Goal: Complete application form: Complete application form

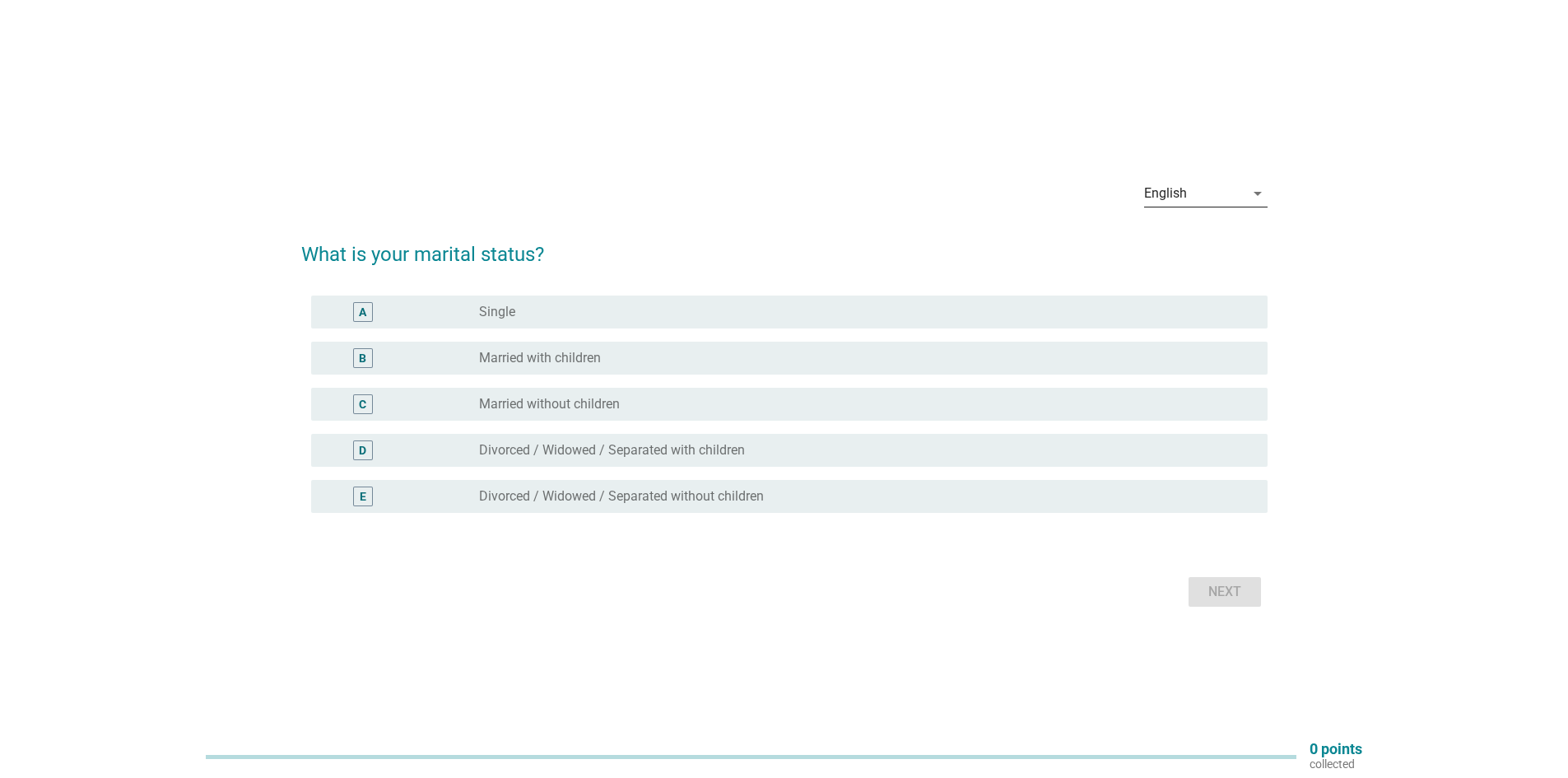
click at [1230, 188] on div "English" at bounding box center [1194, 194] width 101 height 27
click at [1202, 250] on div "中文（简体）" at bounding box center [1205, 246] width 97 height 20
click at [366, 354] on div "B" at bounding box center [362, 358] width 8 height 17
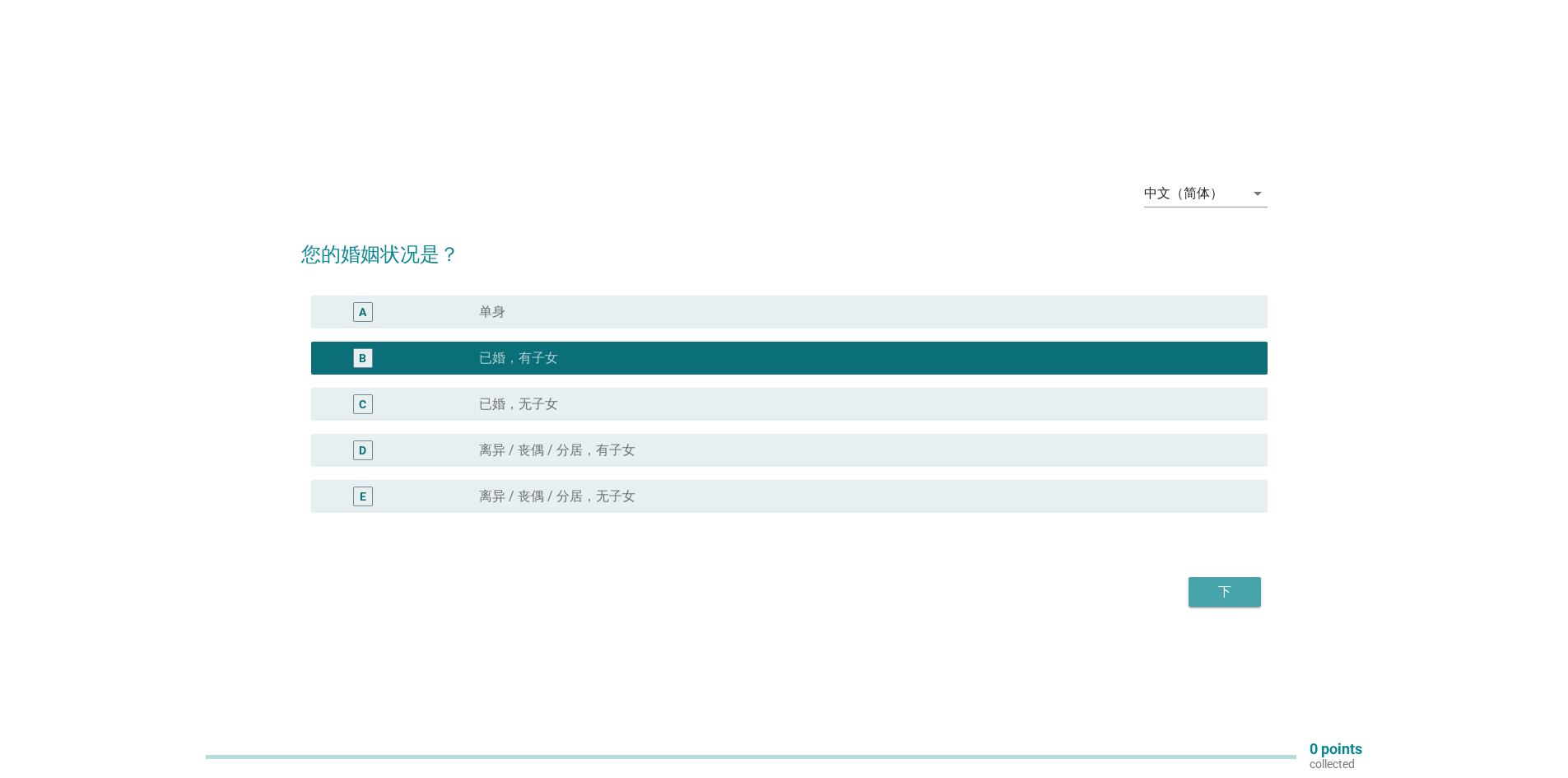
click at [1248, 602] on button "下" at bounding box center [1225, 591] width 72 height 29
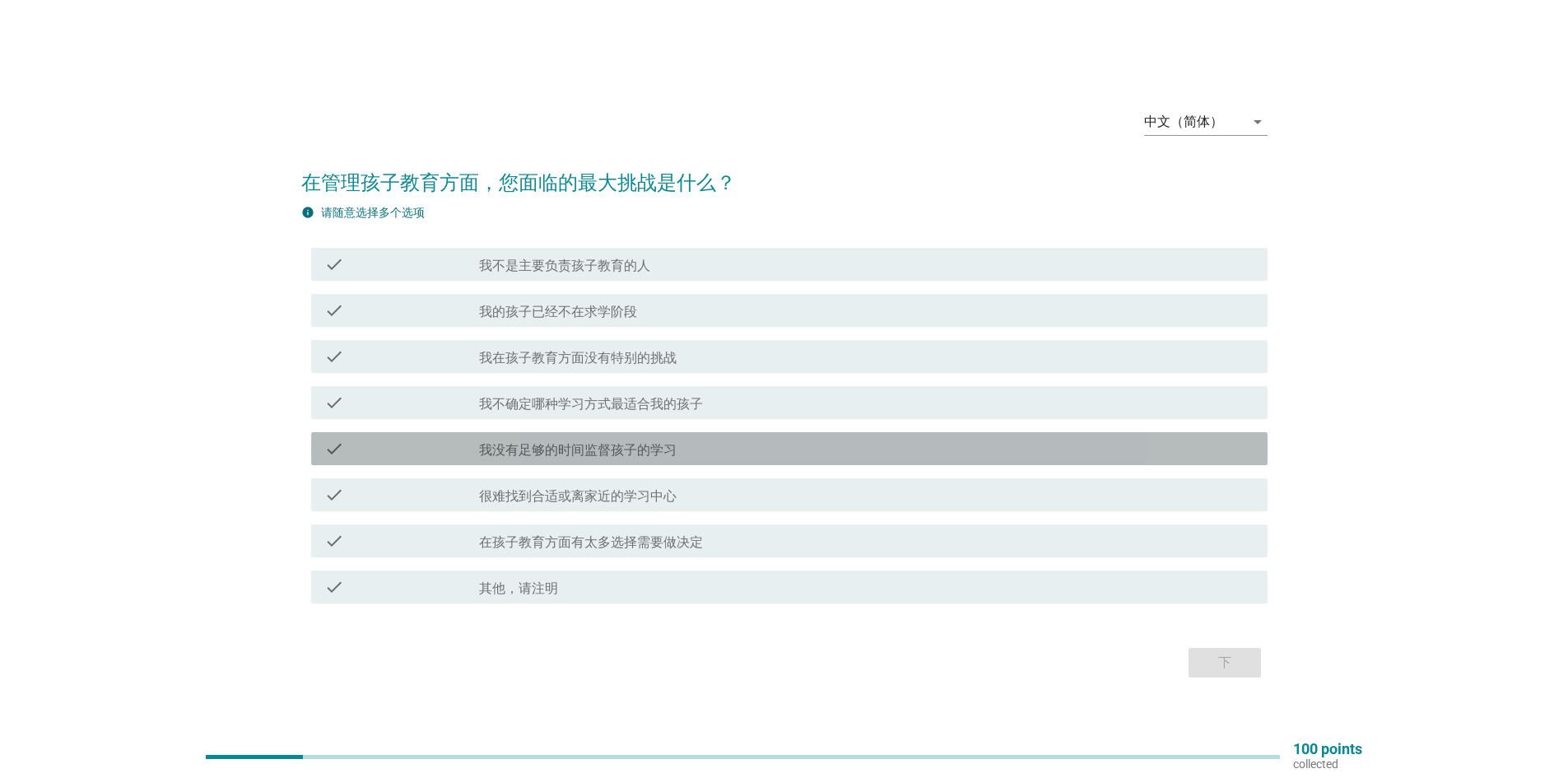
click at [540, 448] on label "我没有足够的时间监督孩子的学习" at bounding box center [578, 450] width 197 height 16
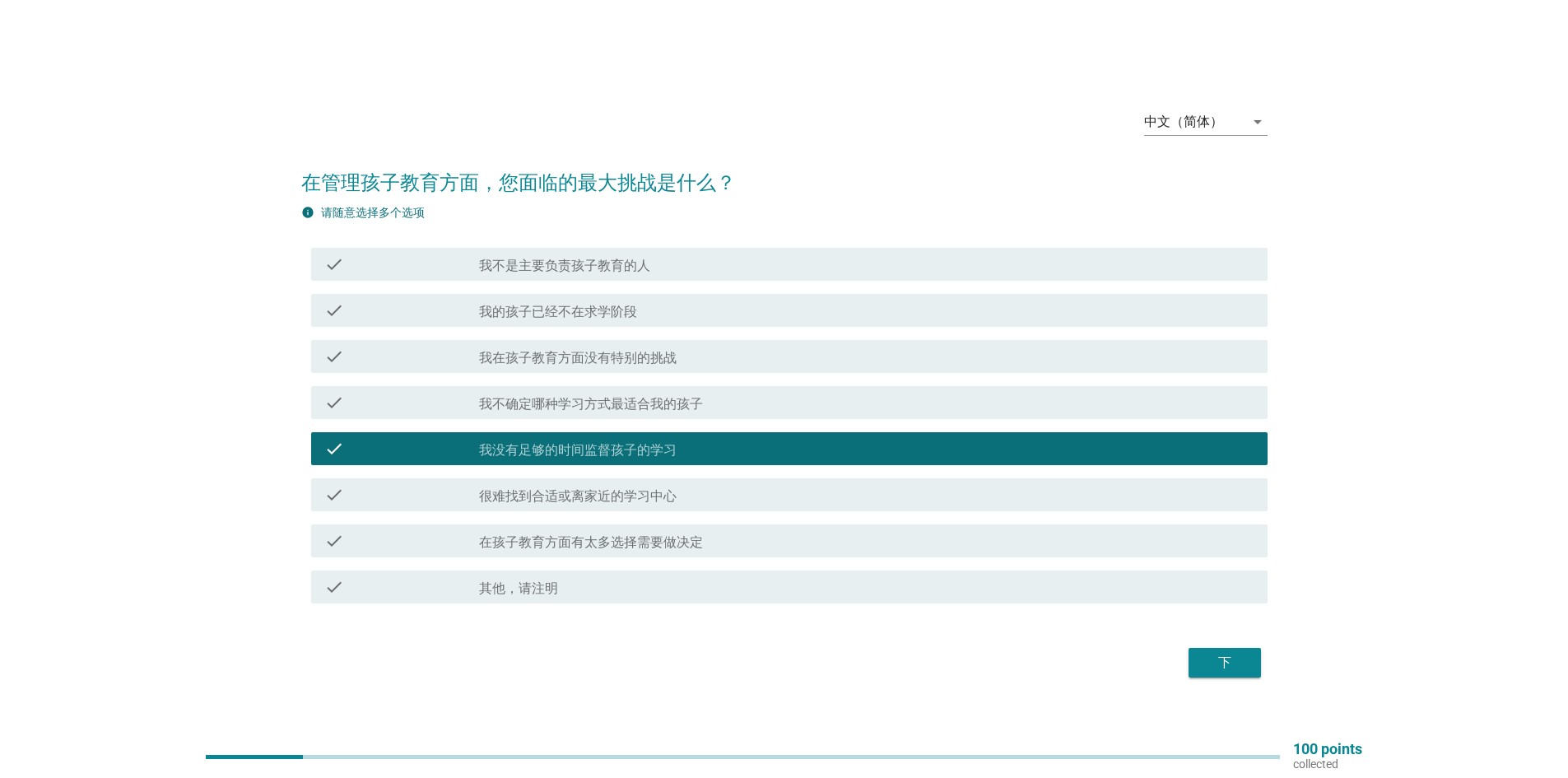
click at [1230, 654] on div "下" at bounding box center [1225, 662] width 46 height 20
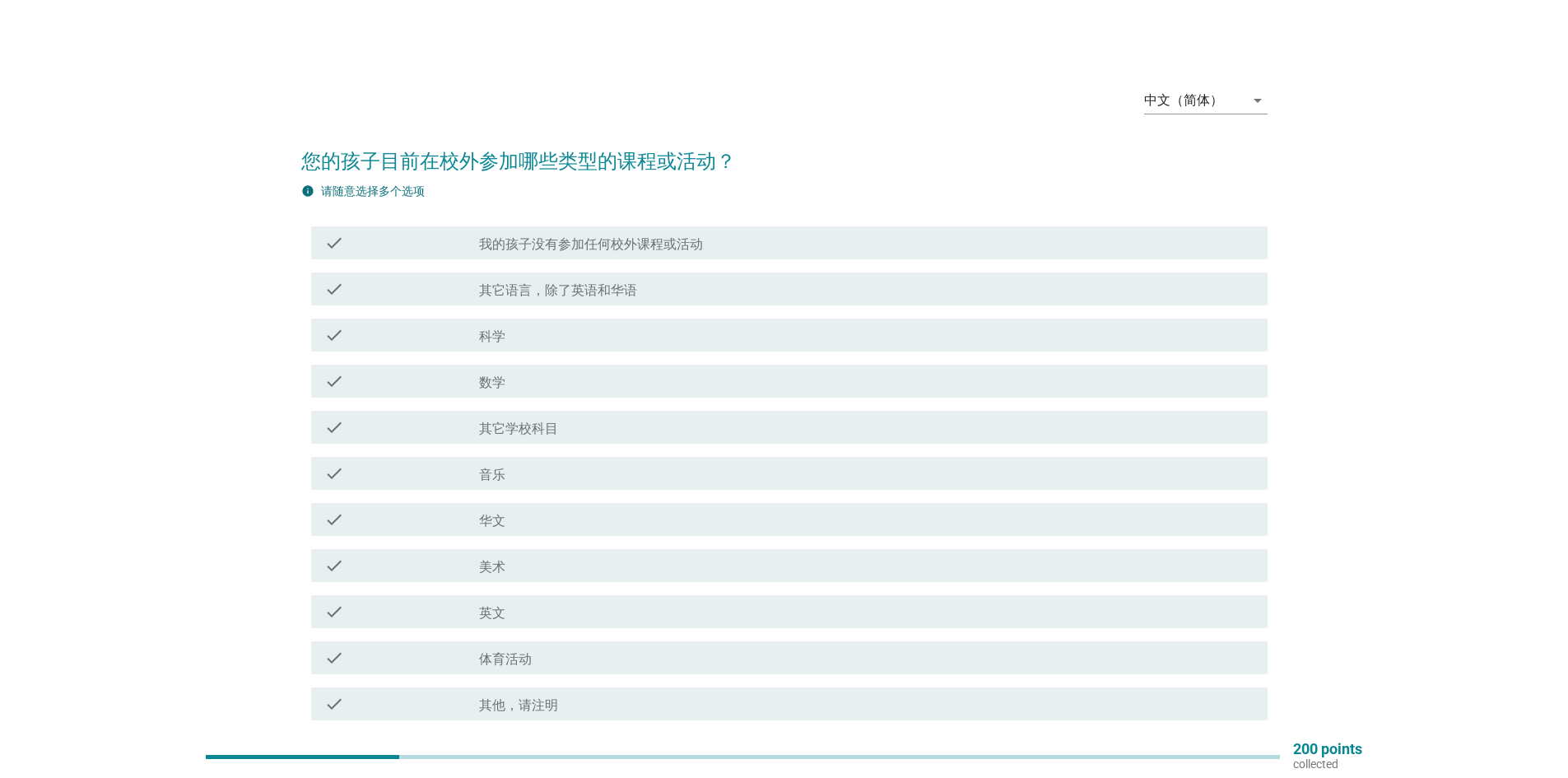
click at [501, 471] on label "音乐" at bounding box center [492, 474] width 27 height 16
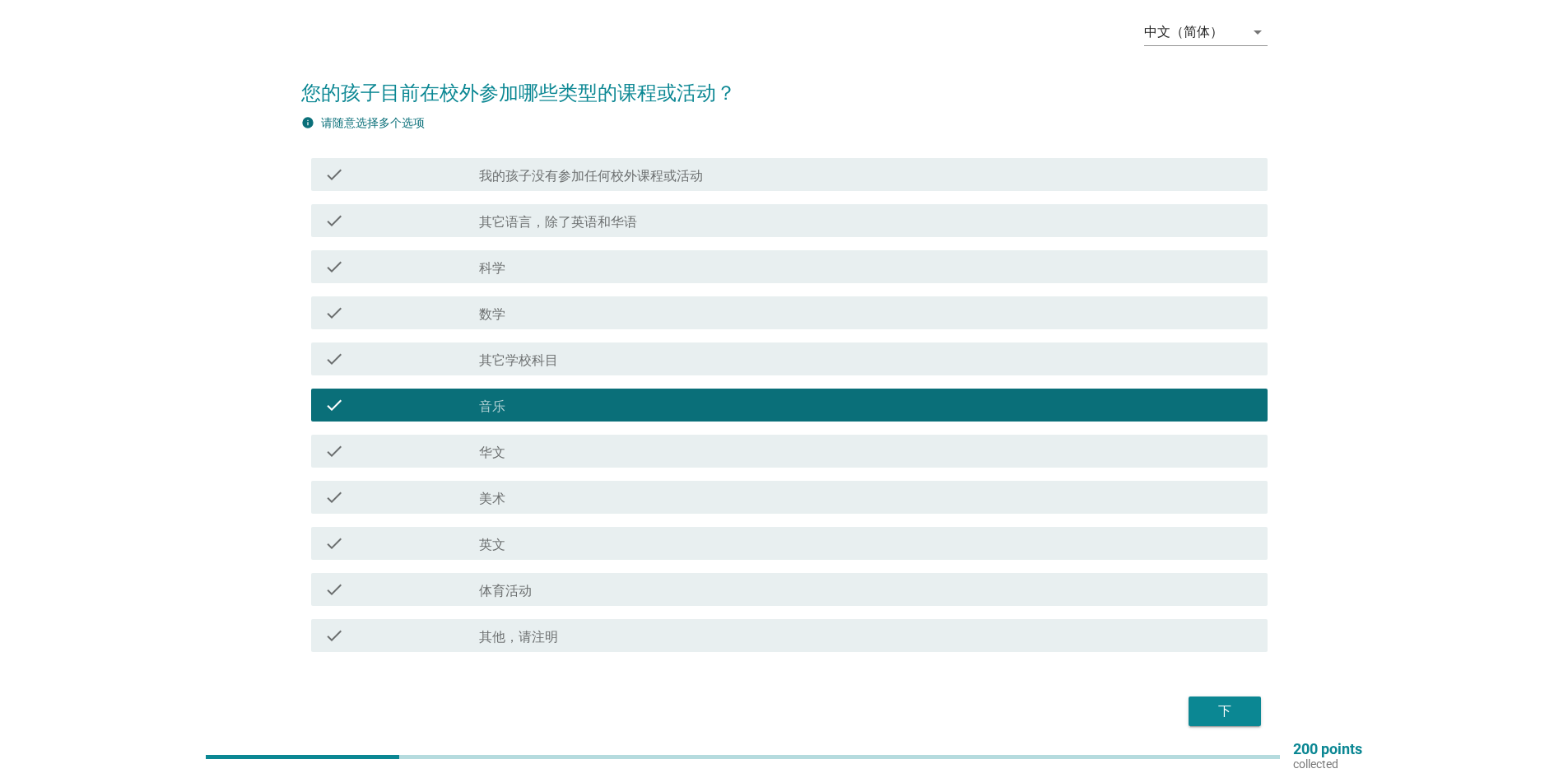
scroll to position [139, 0]
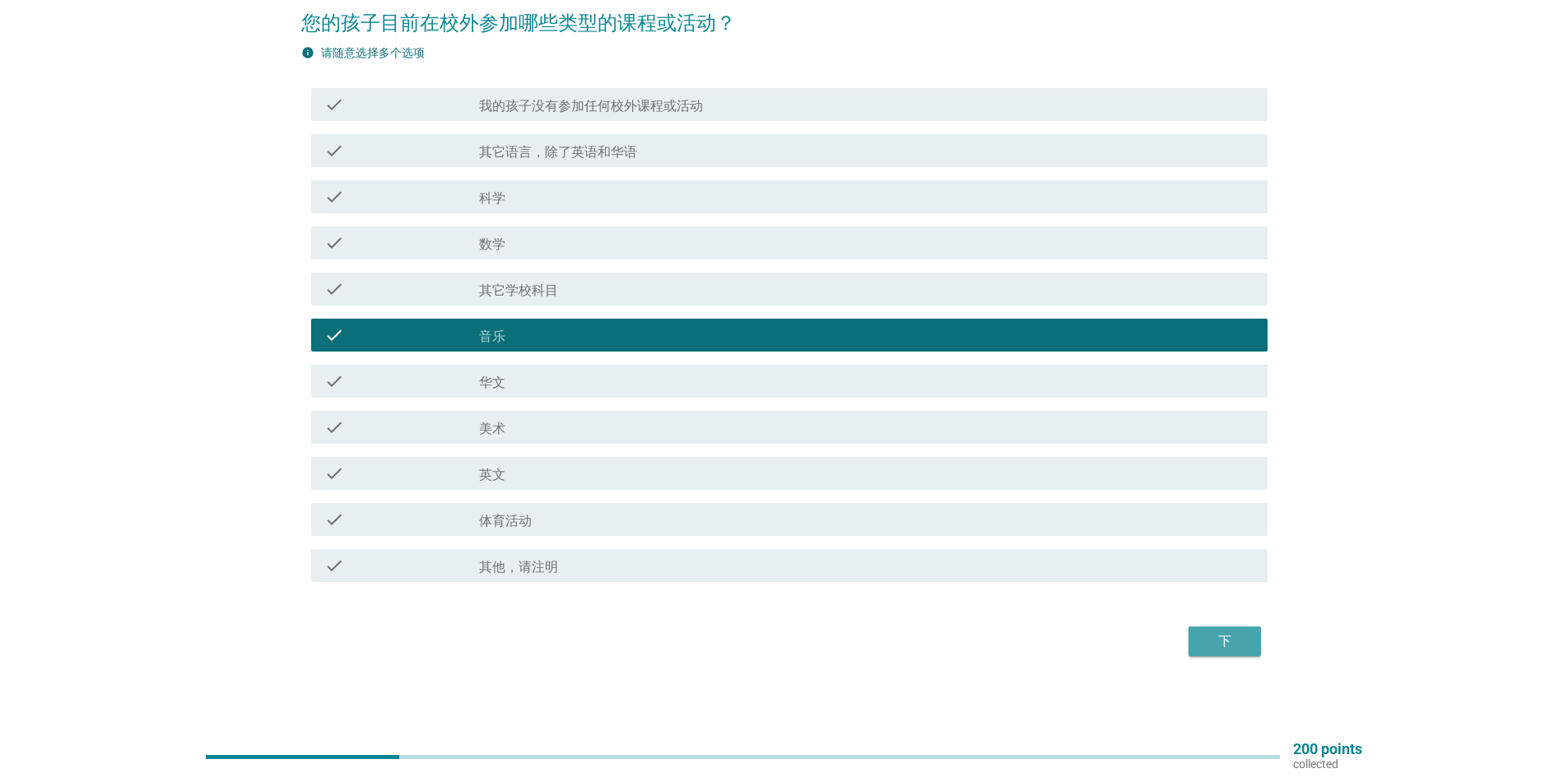
click at [1209, 633] on div "下" at bounding box center [1225, 641] width 46 height 20
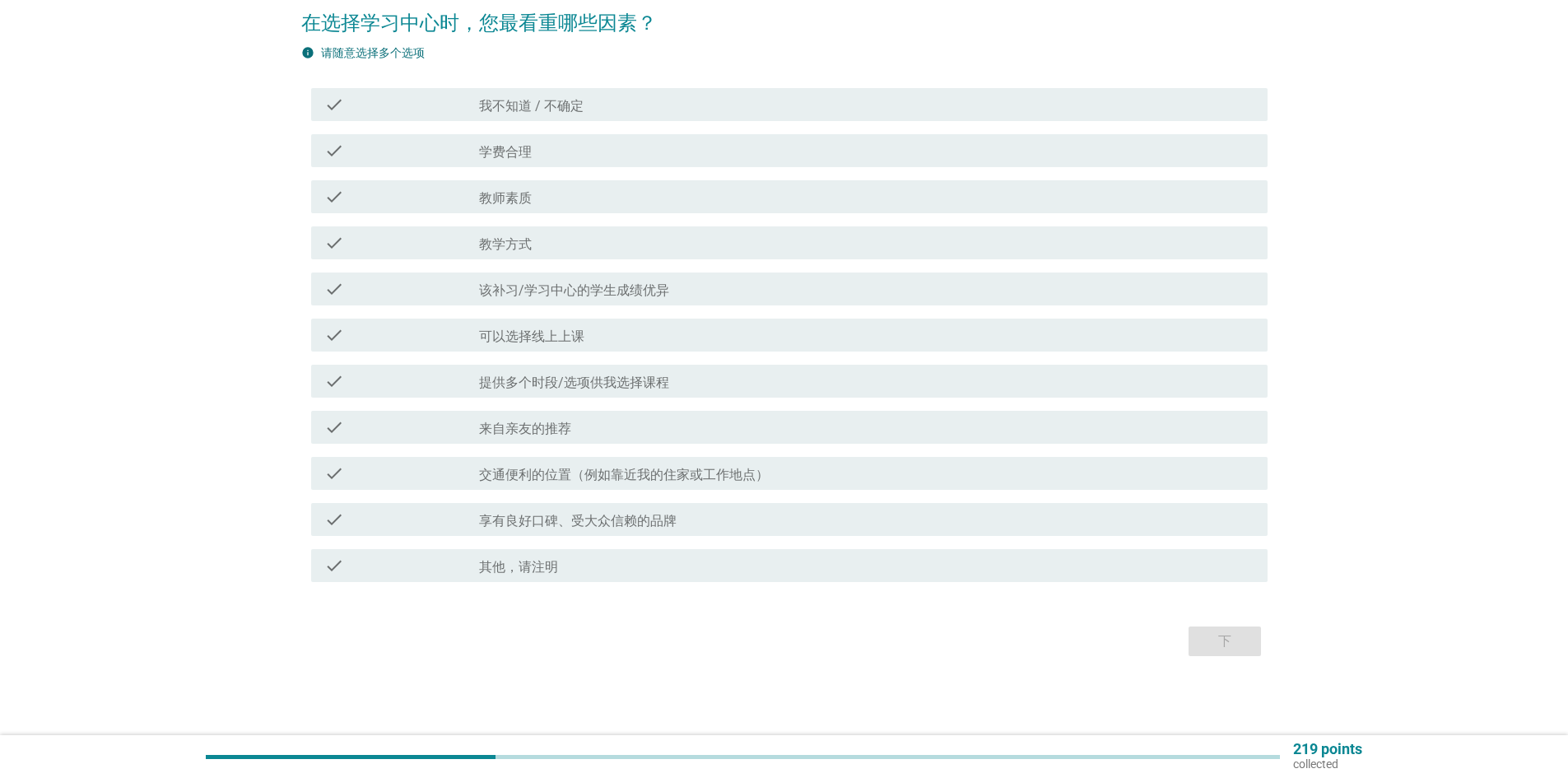
scroll to position [0, 0]
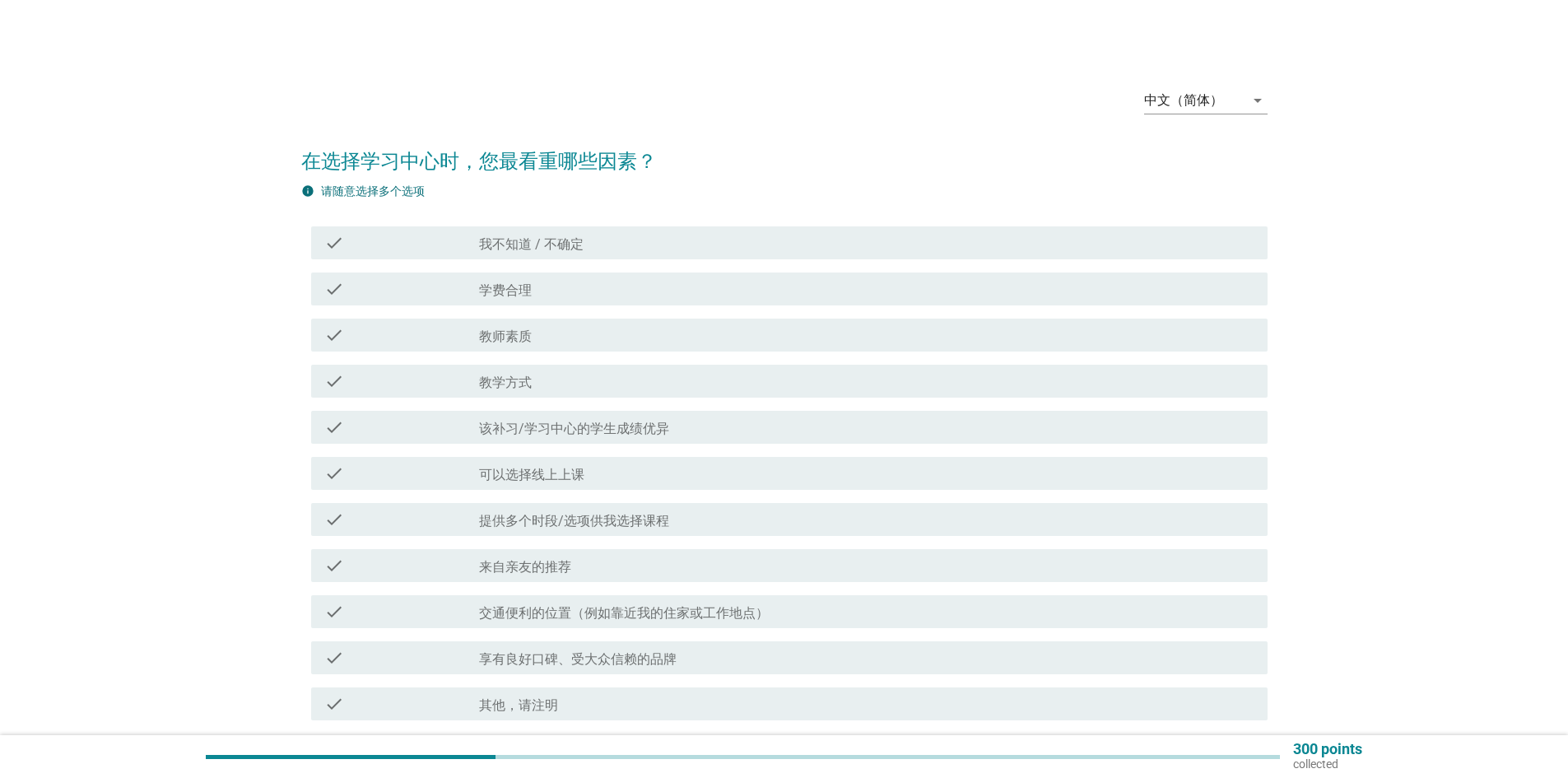
click at [339, 616] on icon "check" at bounding box center [334, 611] width 20 height 20
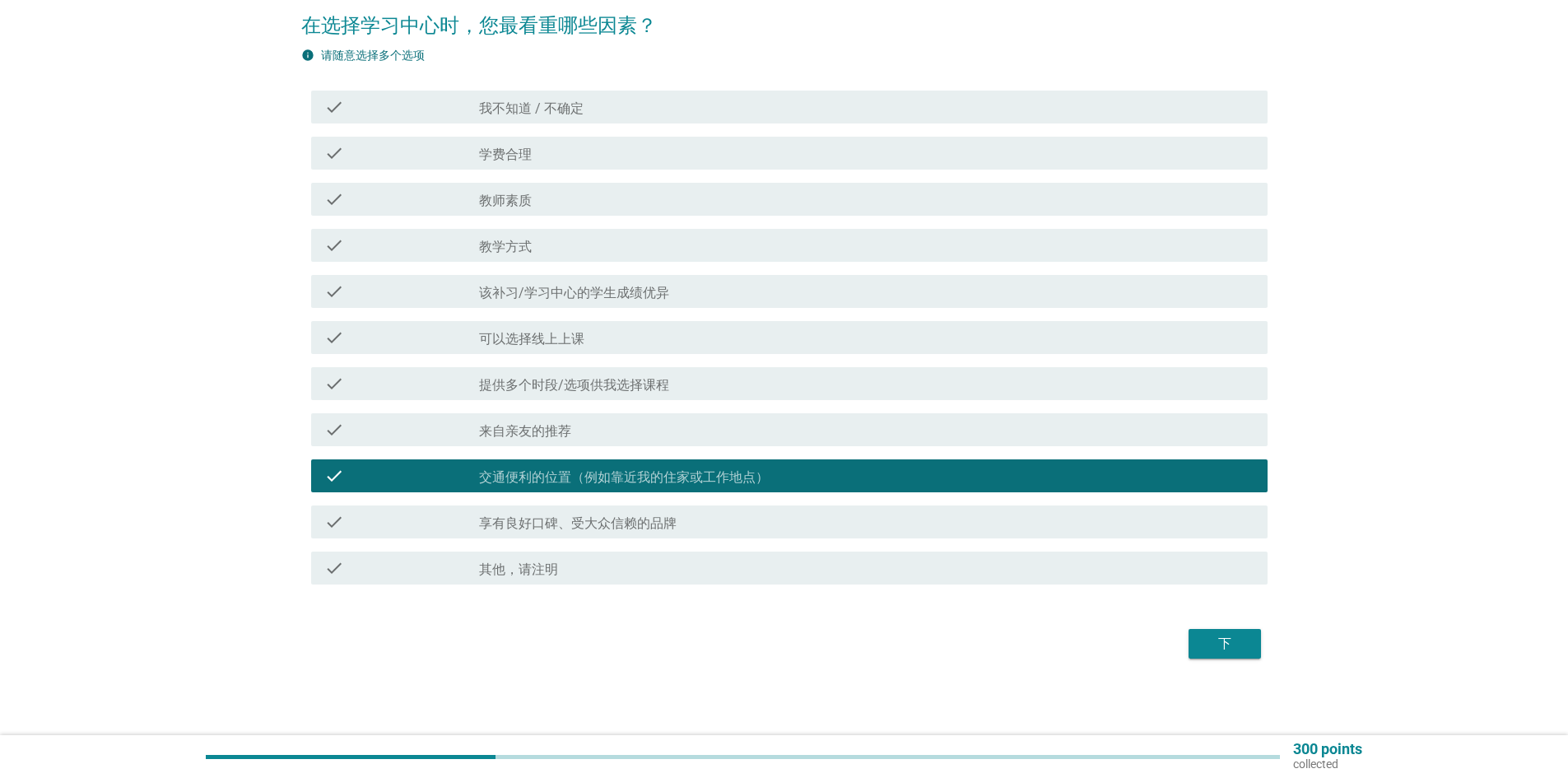
scroll to position [139, 0]
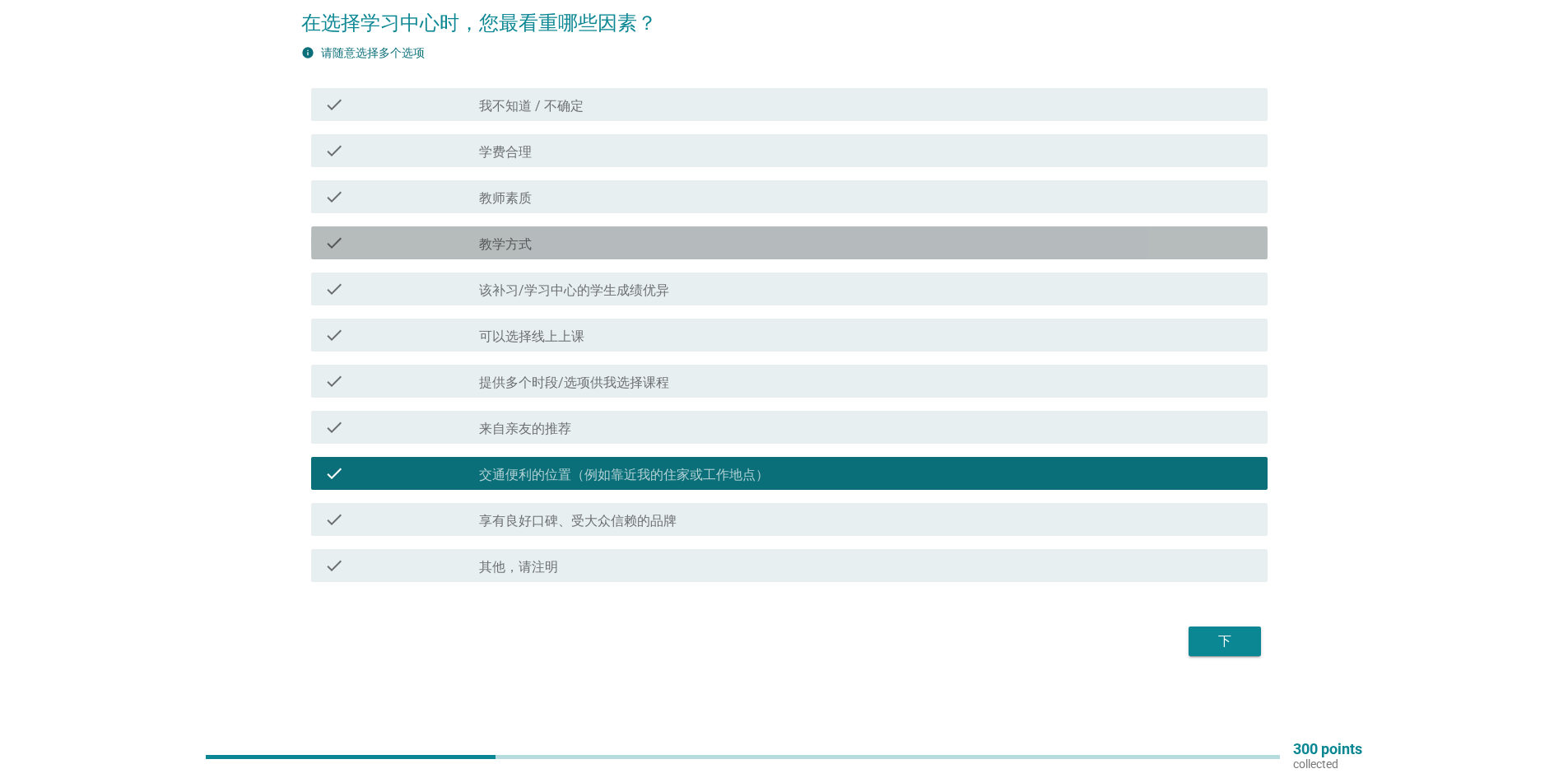
click at [415, 253] on div "check check_box_outline_blank 教学方式" at bounding box center [789, 243] width 956 height 33
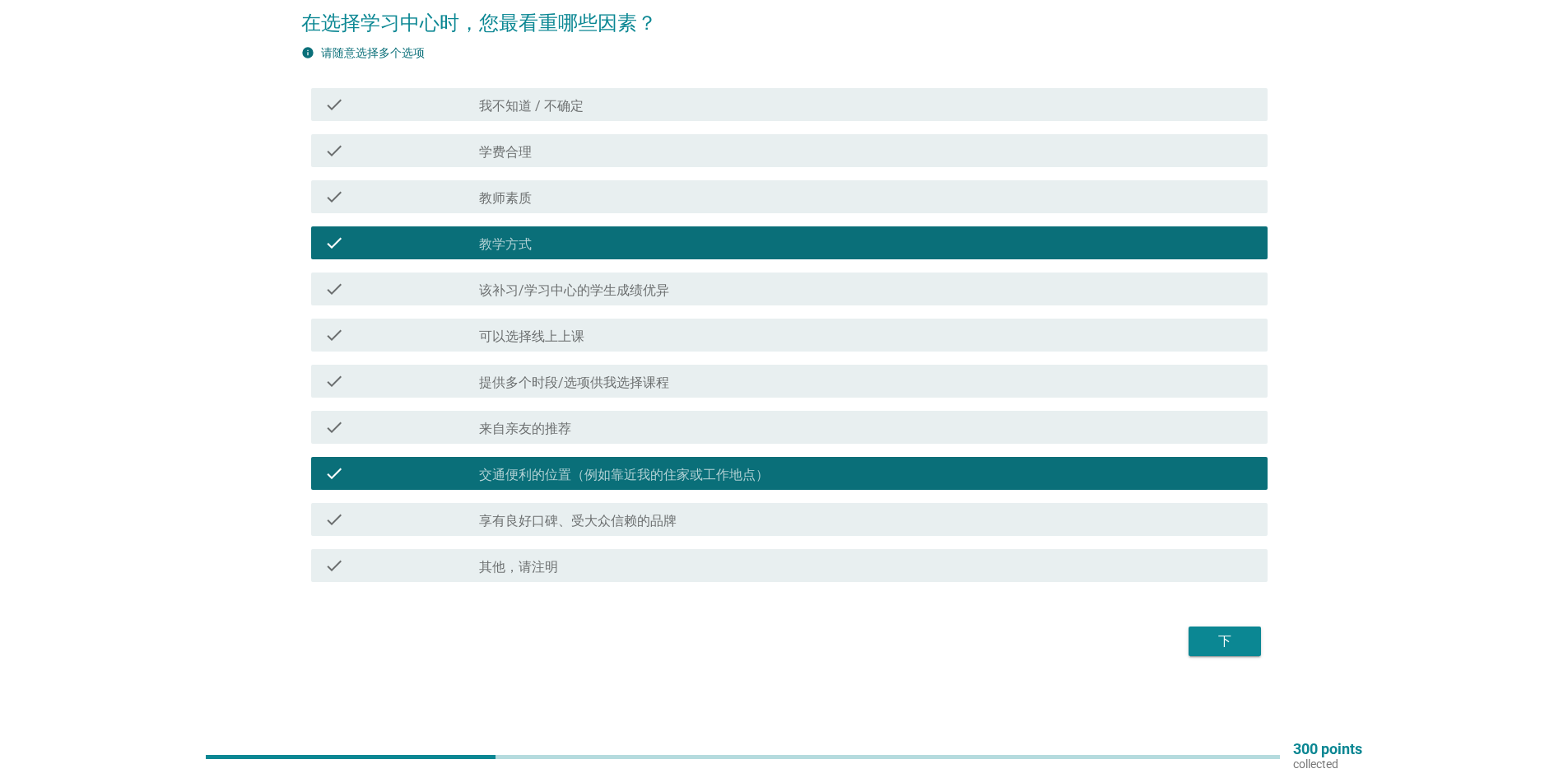
click at [401, 158] on div "check" at bounding box center [401, 150] width 155 height 20
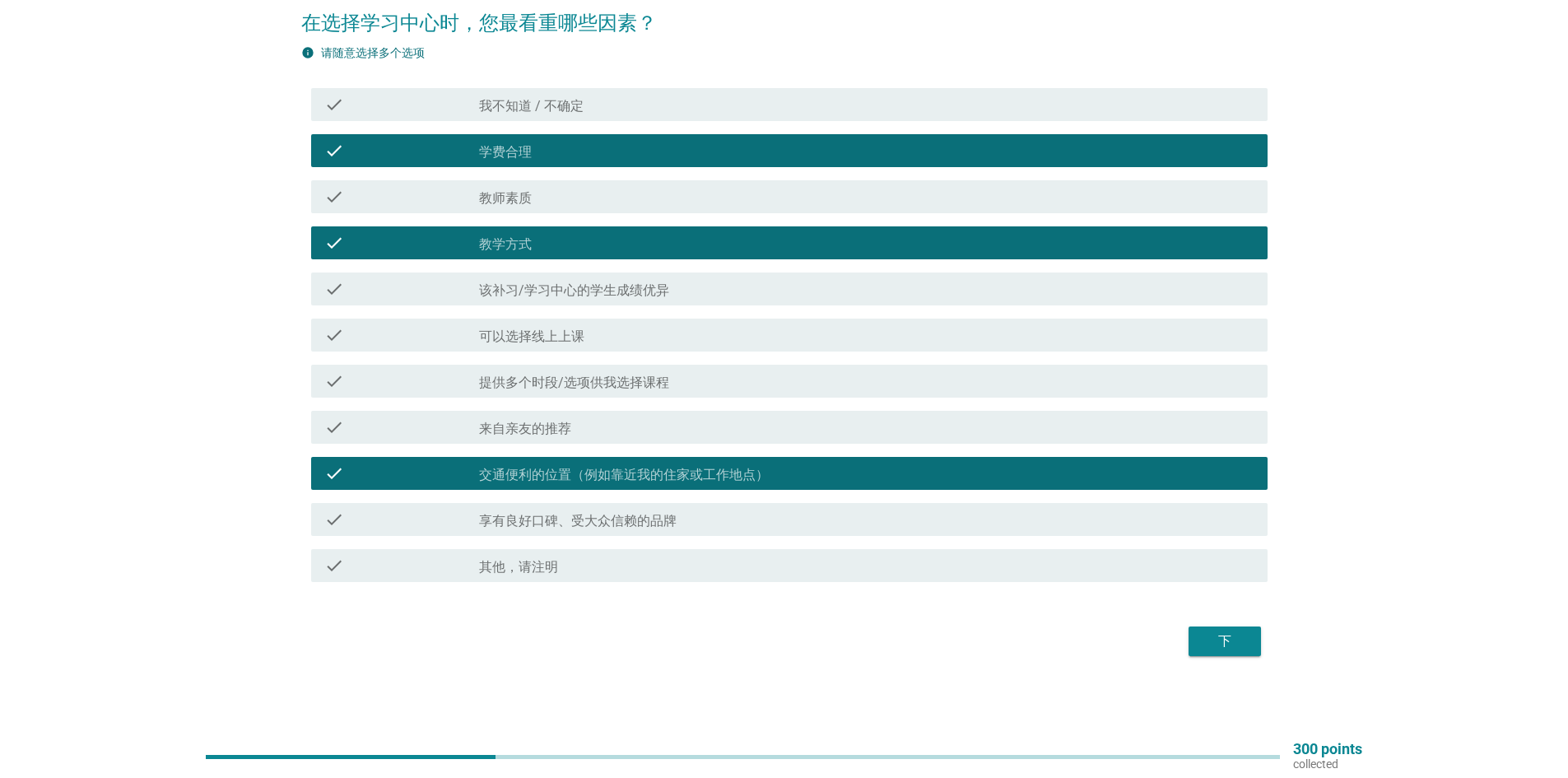
click at [1185, 639] on div "下" at bounding box center [784, 641] width 967 height 40
click at [1198, 636] on button "下" at bounding box center [1225, 640] width 72 height 29
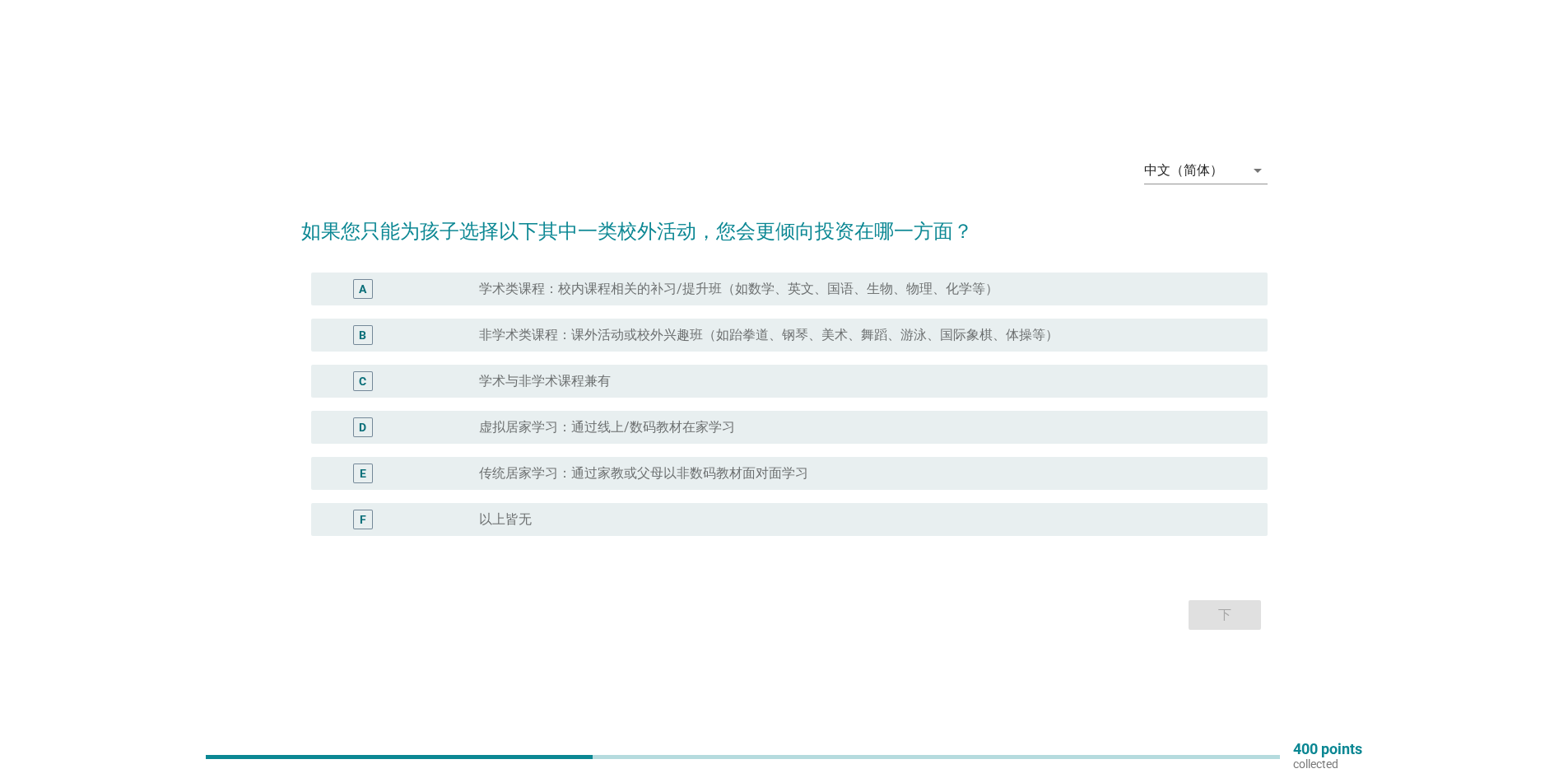
click at [644, 390] on div "radio_button_unchecked 学术与非学术课程兼有" at bounding box center [866, 380] width 775 height 20
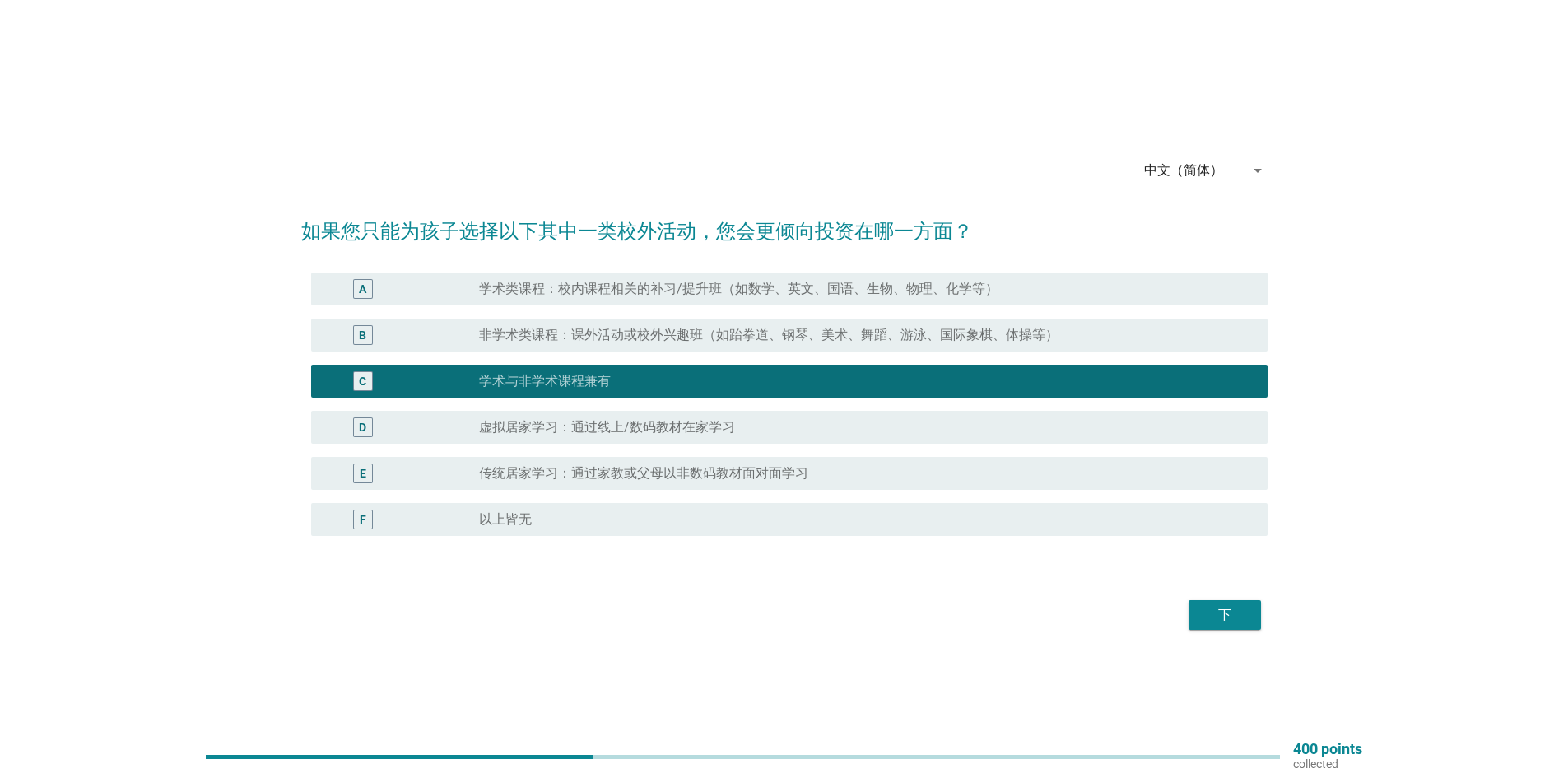
click at [1200, 617] on button "下" at bounding box center [1225, 615] width 72 height 29
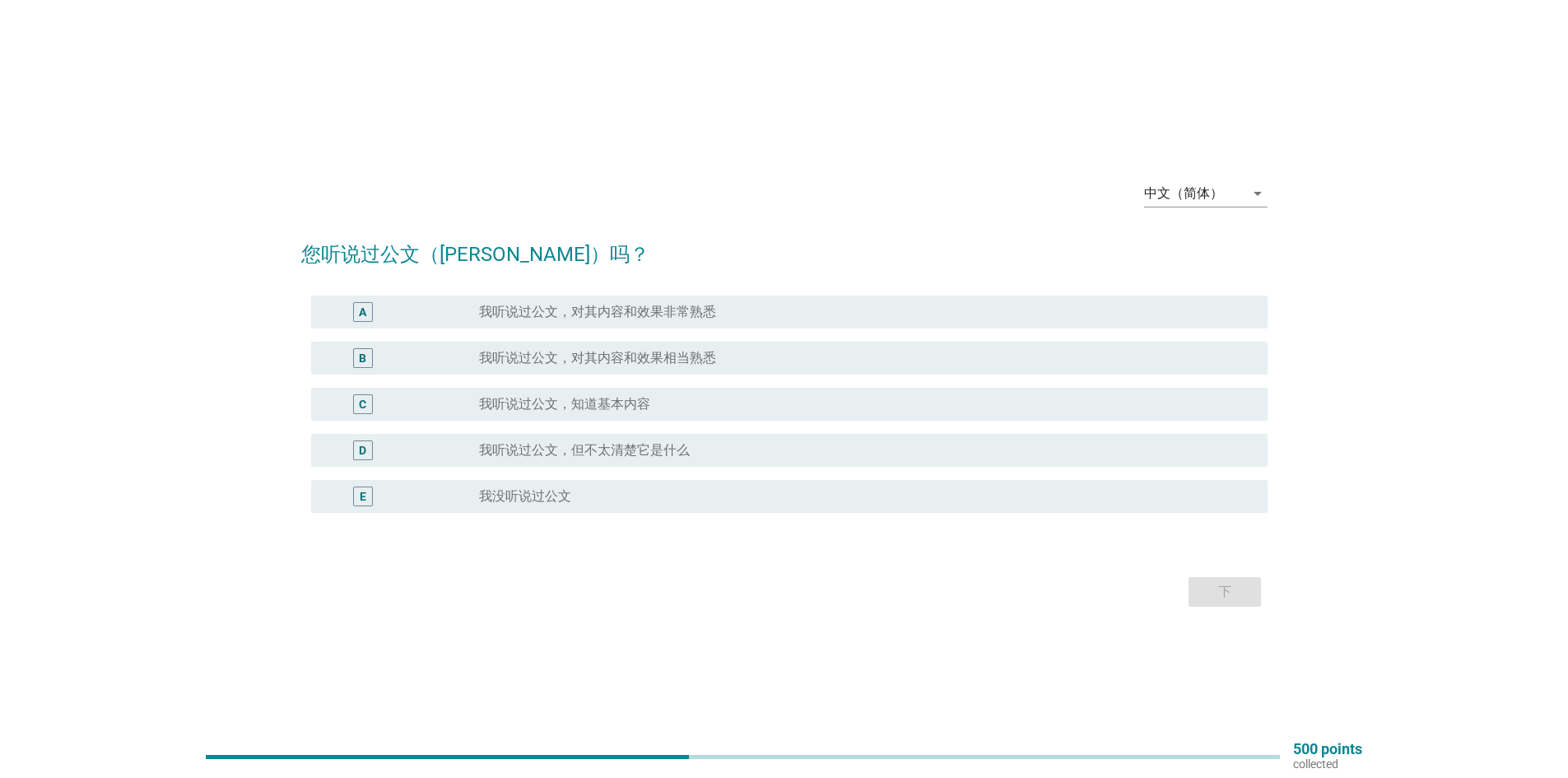
click at [569, 492] on label "我没听说过公文" at bounding box center [525, 496] width 92 height 16
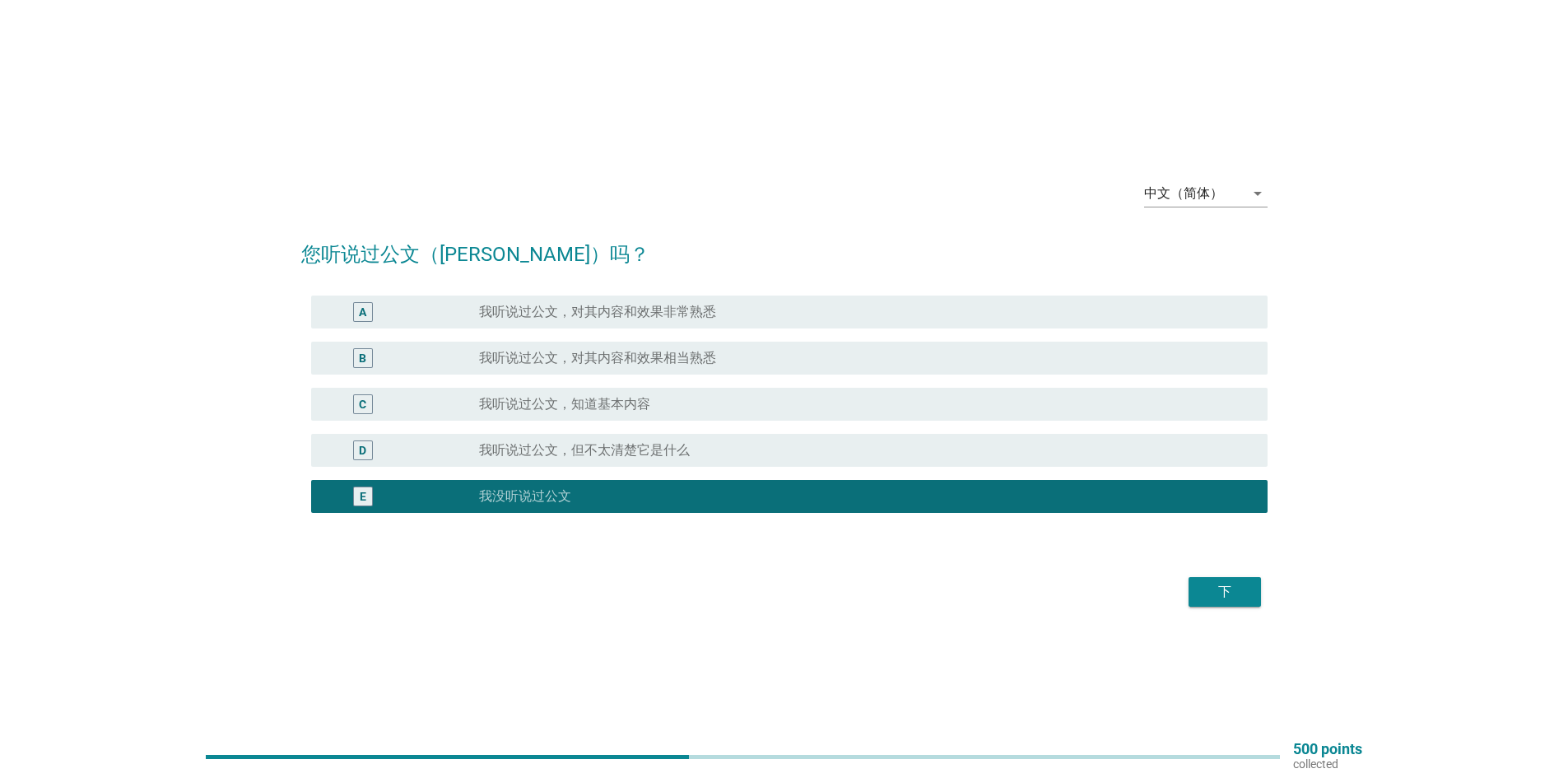
click at [1196, 590] on button "下" at bounding box center [1225, 591] width 72 height 29
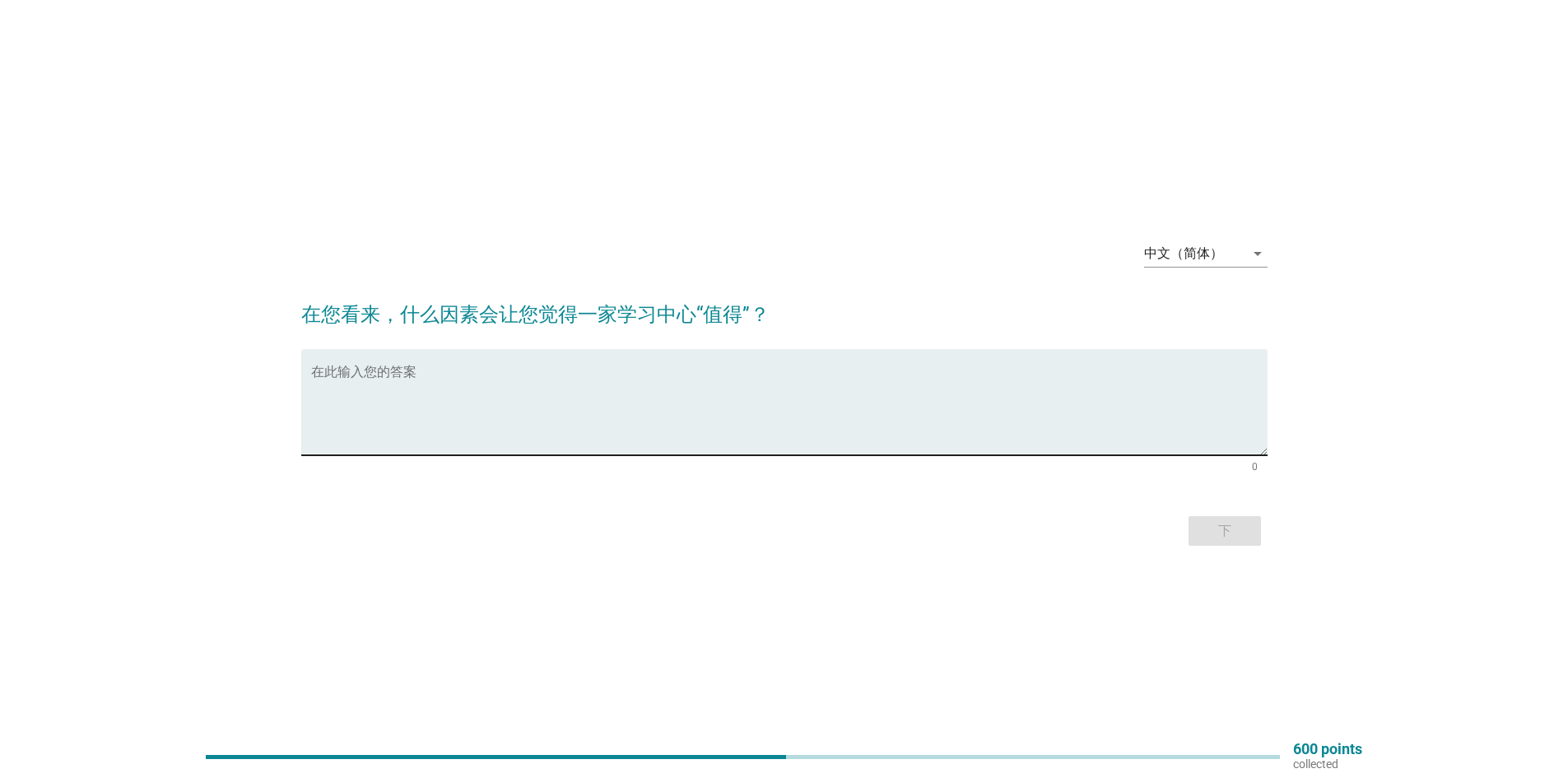
click at [417, 372] on textarea "在此输入您的答案" at bounding box center [789, 412] width 956 height 86
click at [430, 381] on textarea "在此输入您的答案" at bounding box center [789, 412] width 956 height 86
type textarea "收费合理，一视同仁对待所有的学生"
click at [1215, 524] on div "下" at bounding box center [1225, 530] width 46 height 20
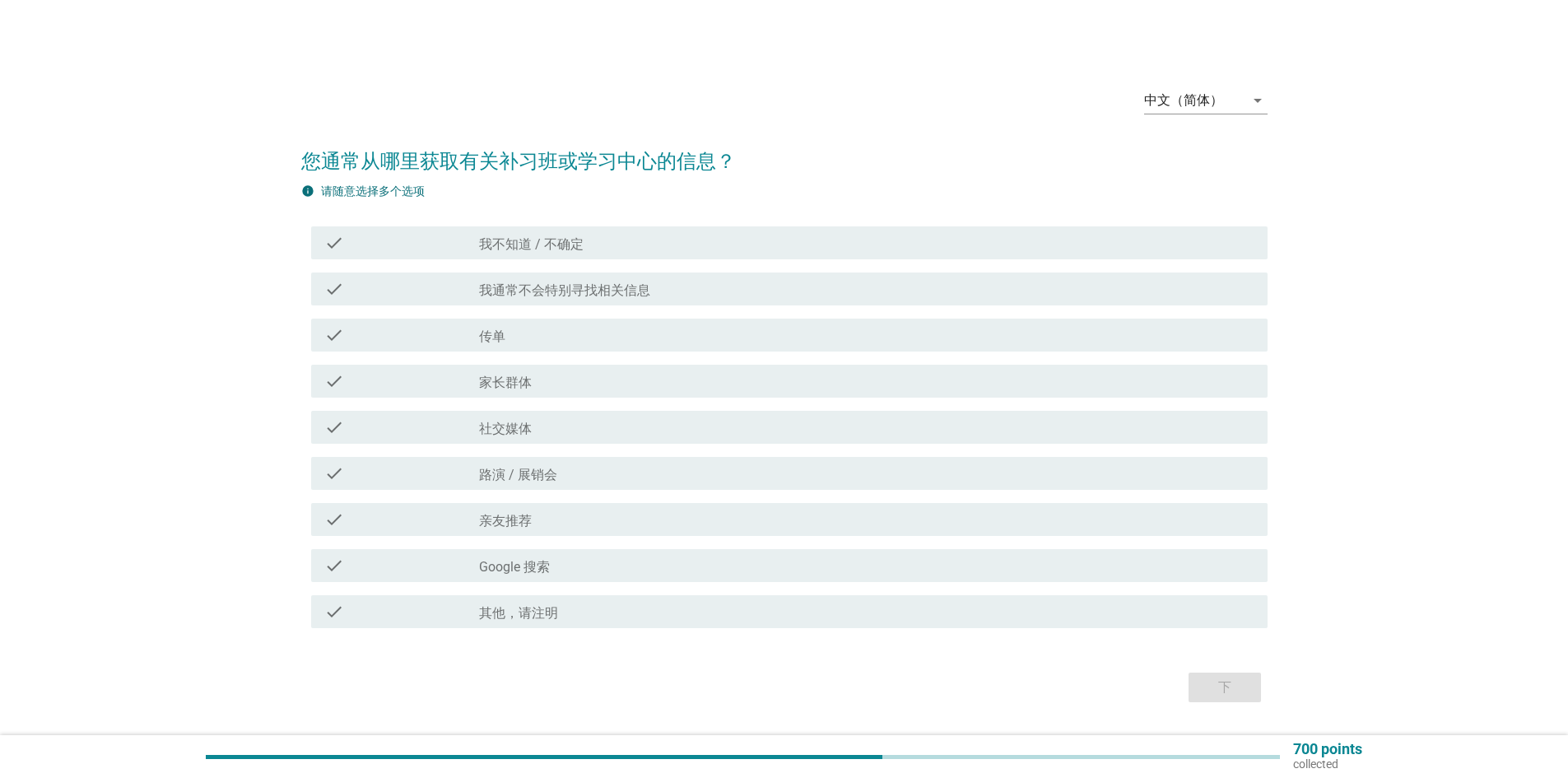
click at [400, 341] on div "check" at bounding box center [401, 335] width 155 height 20
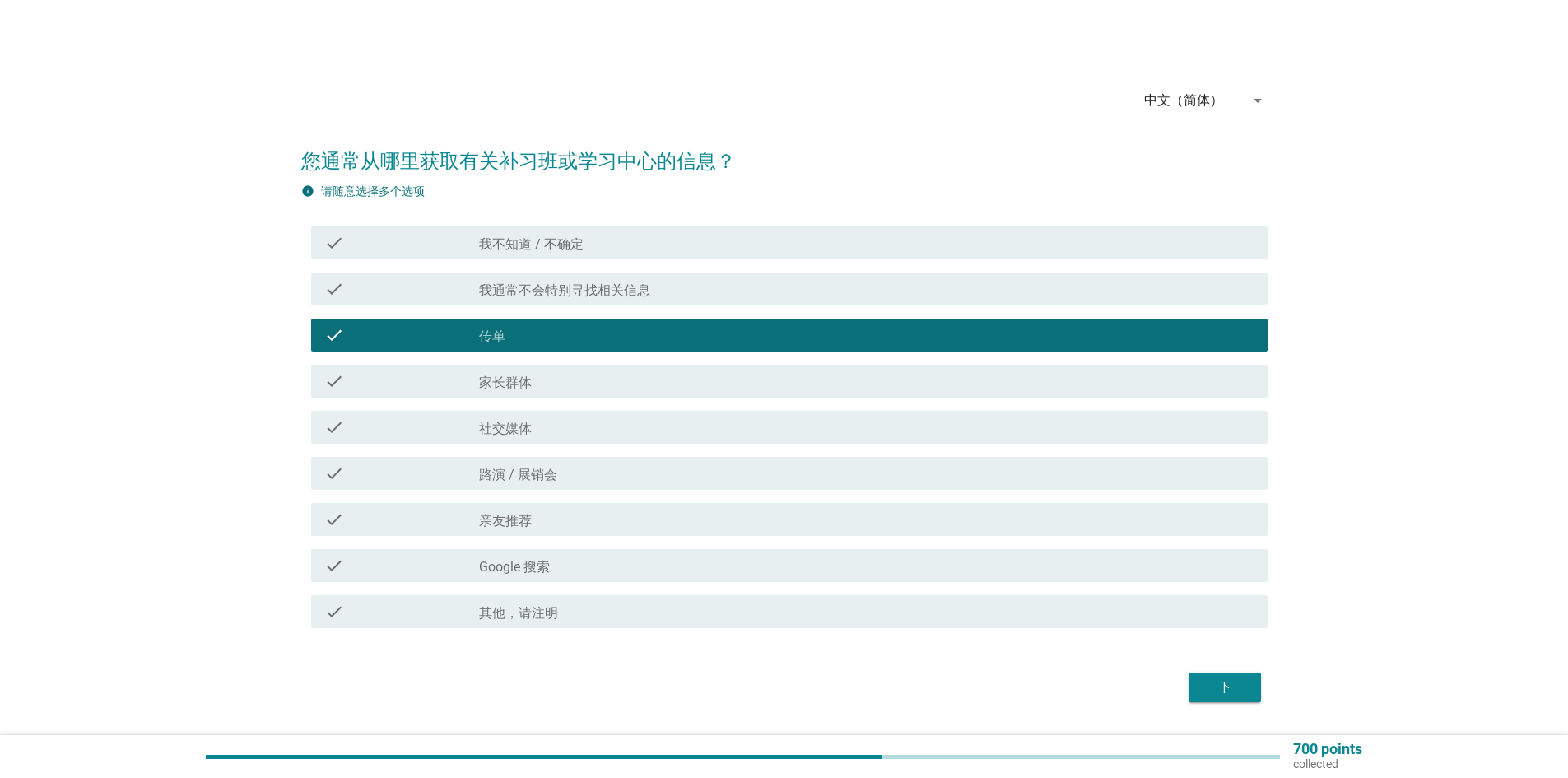
click at [454, 382] on div "check" at bounding box center [401, 380] width 155 height 20
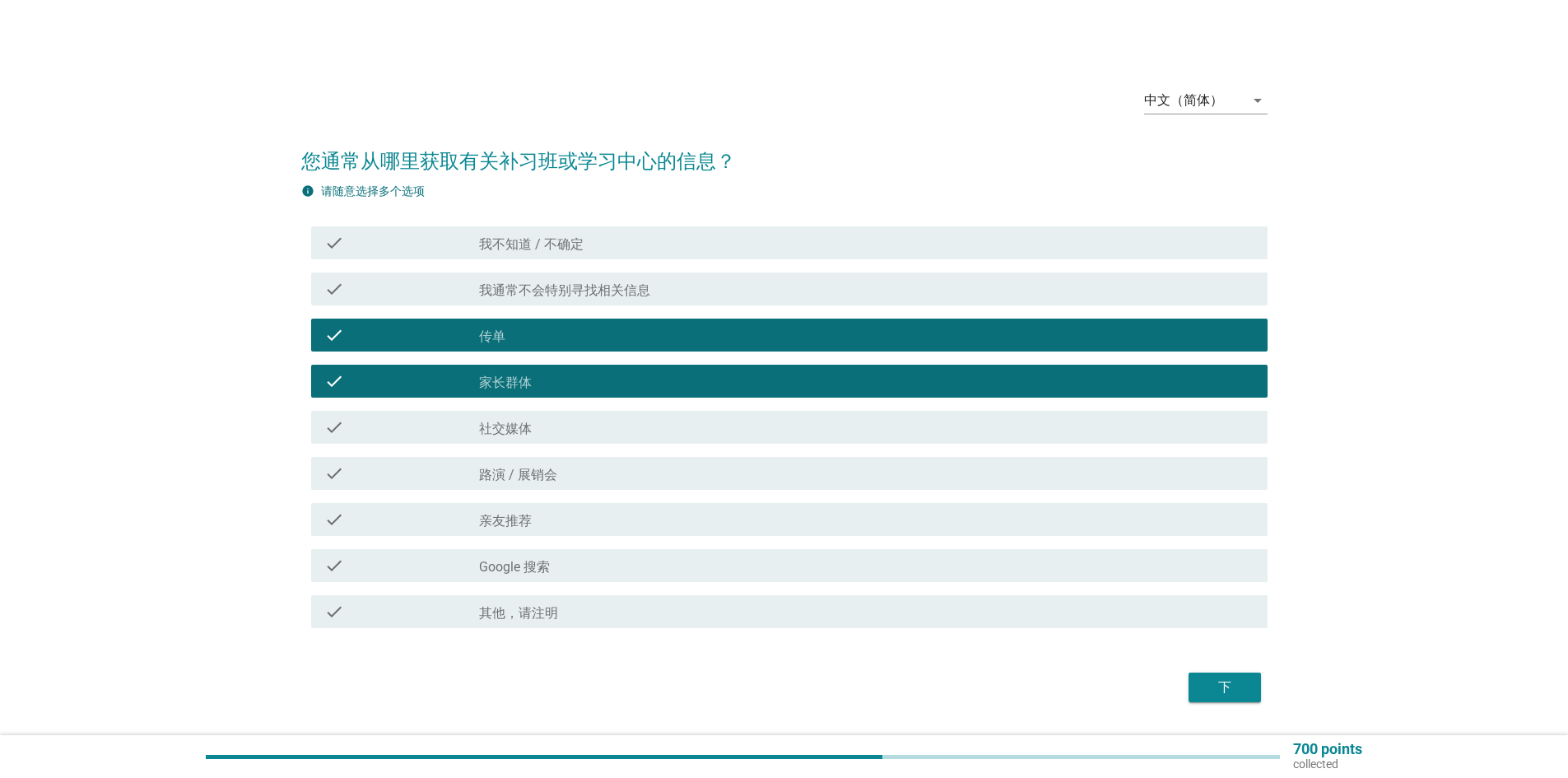
click at [527, 524] on label "亲友推荐" at bounding box center [506, 521] width 53 height 16
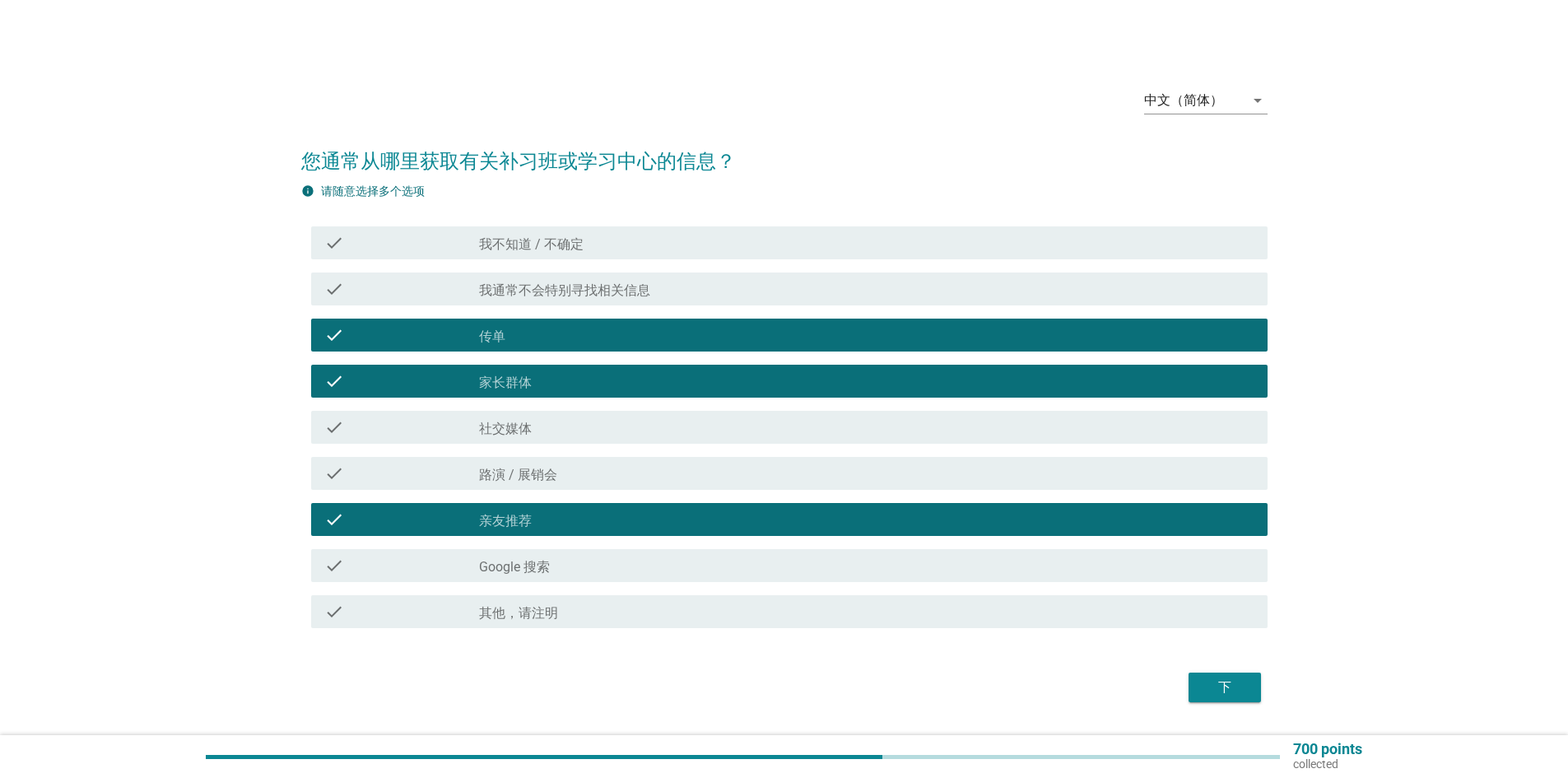
click at [1223, 691] on div "下" at bounding box center [1225, 687] width 46 height 20
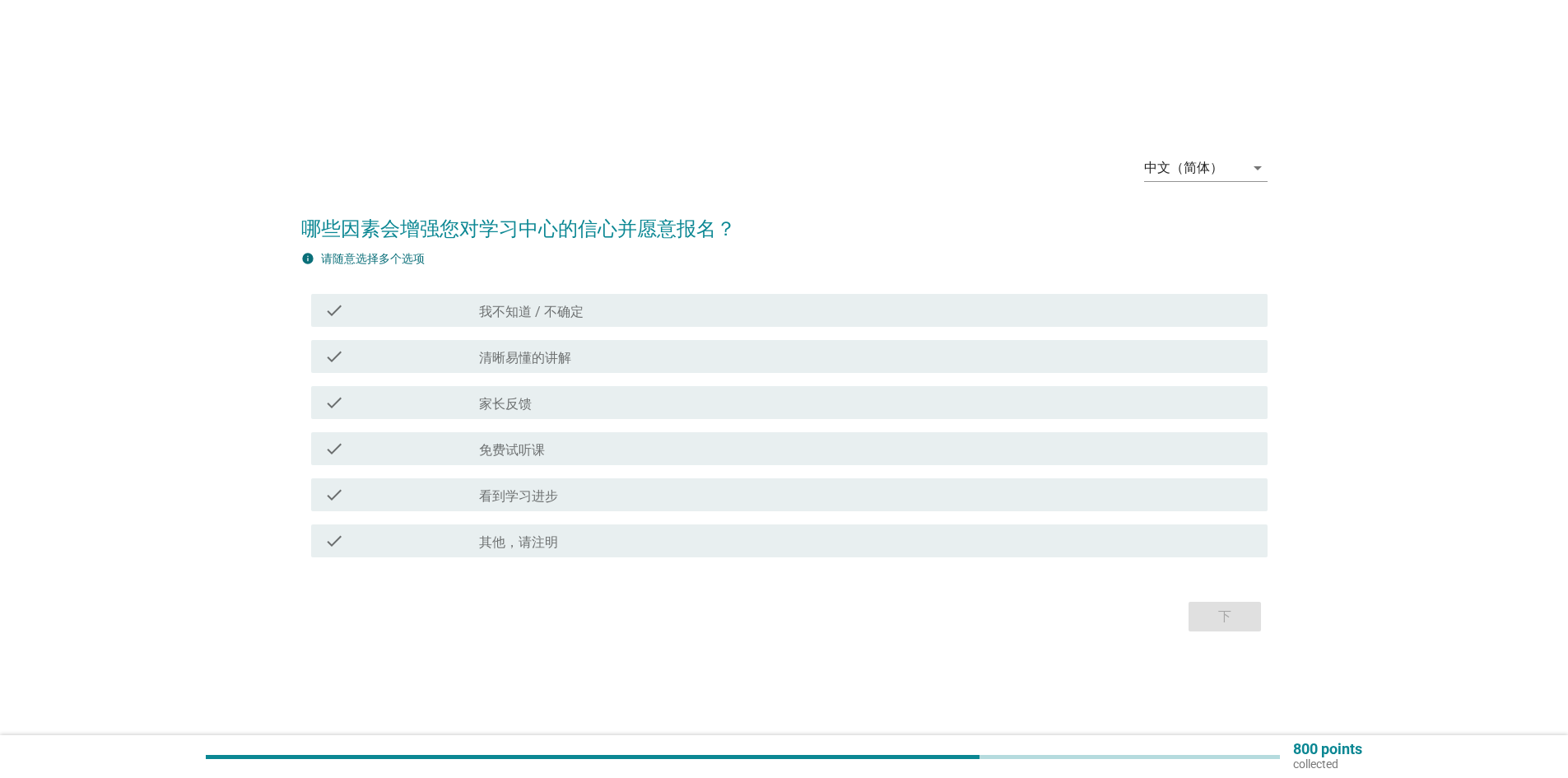
click at [530, 495] on label "看到学习进步" at bounding box center [518, 496] width 79 height 16
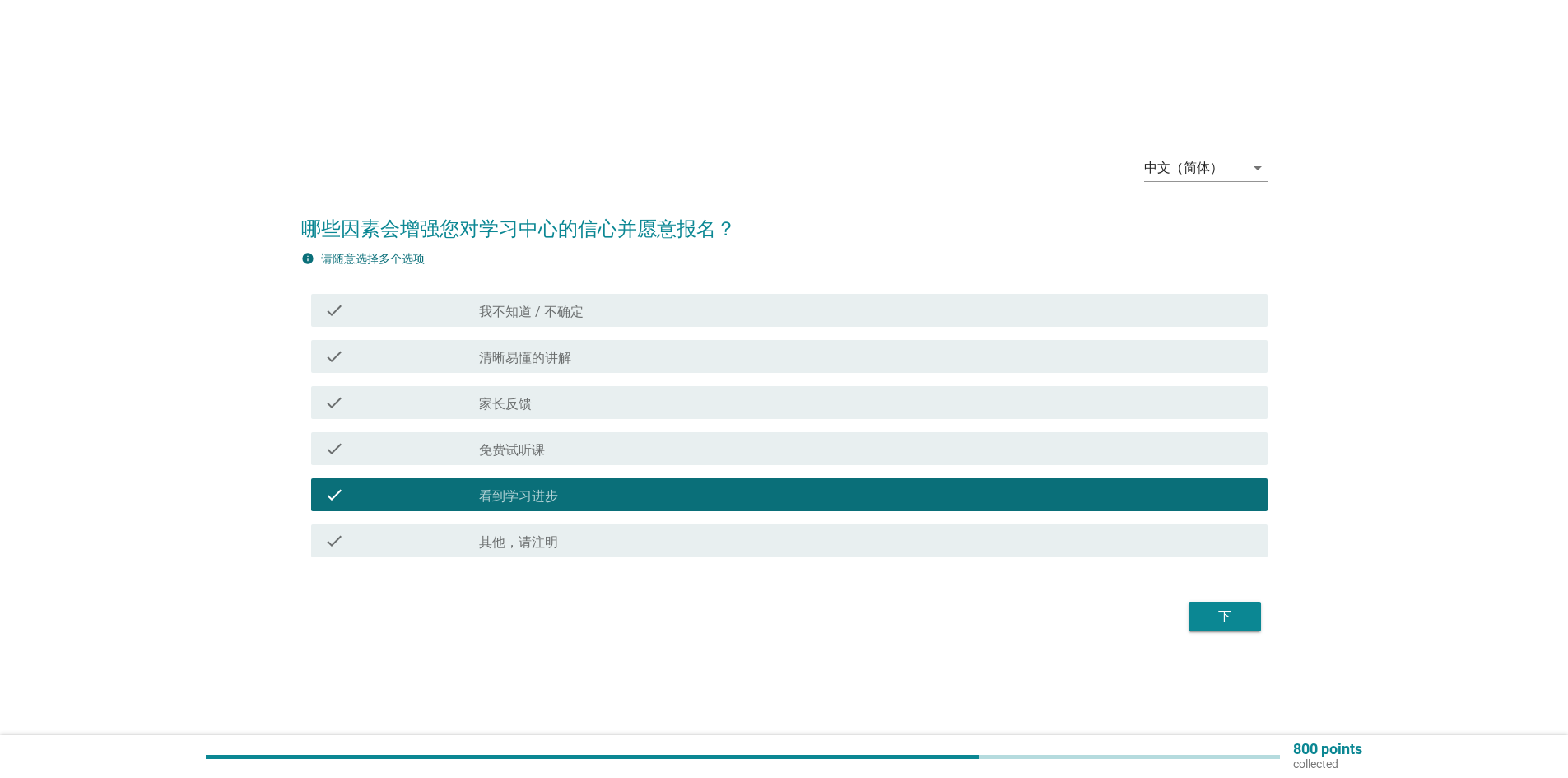
click at [1213, 619] on div "下" at bounding box center [1225, 617] width 46 height 20
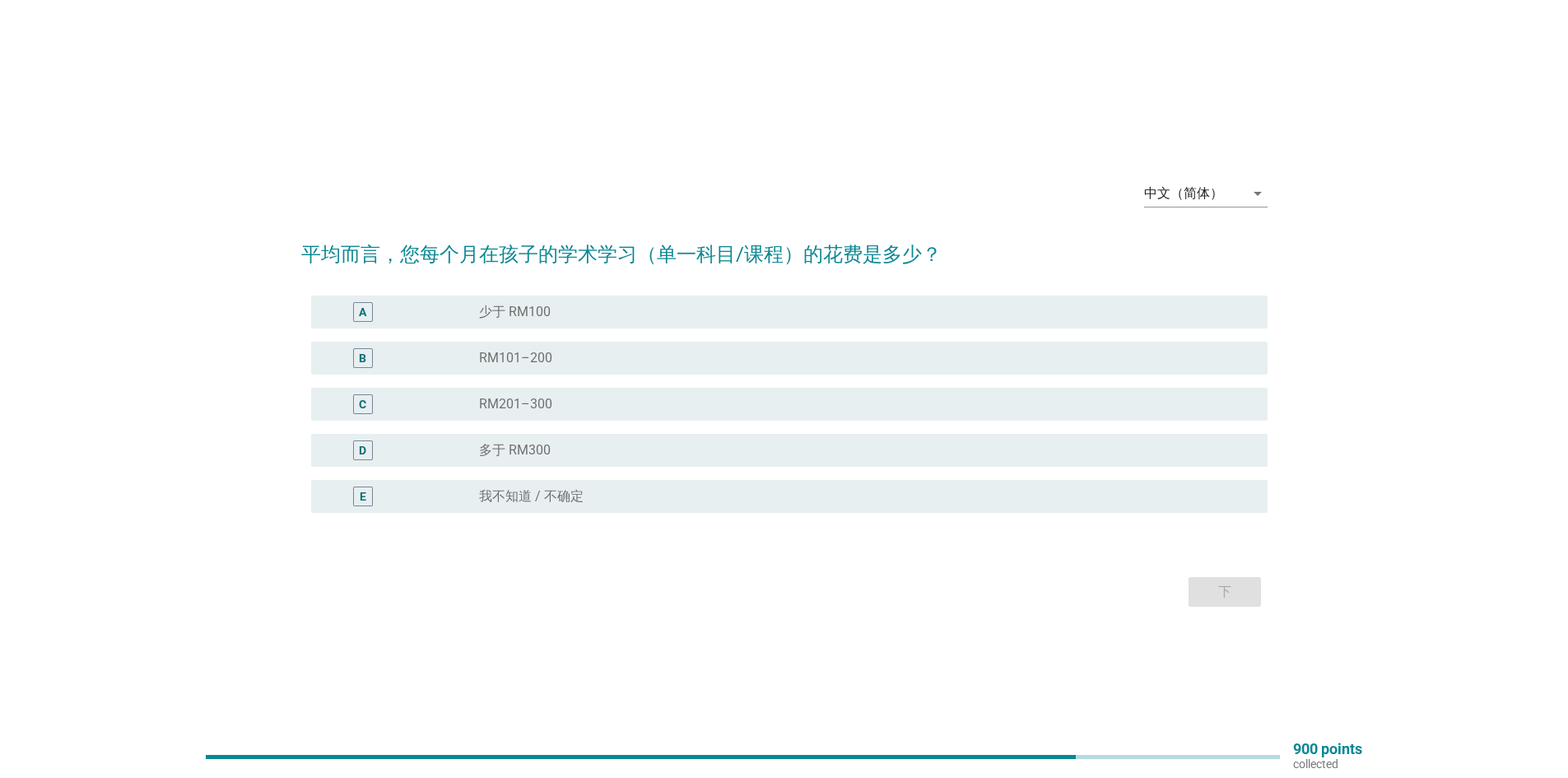
click at [519, 315] on label "少于 RM100" at bounding box center [514, 311] width 71 height 16
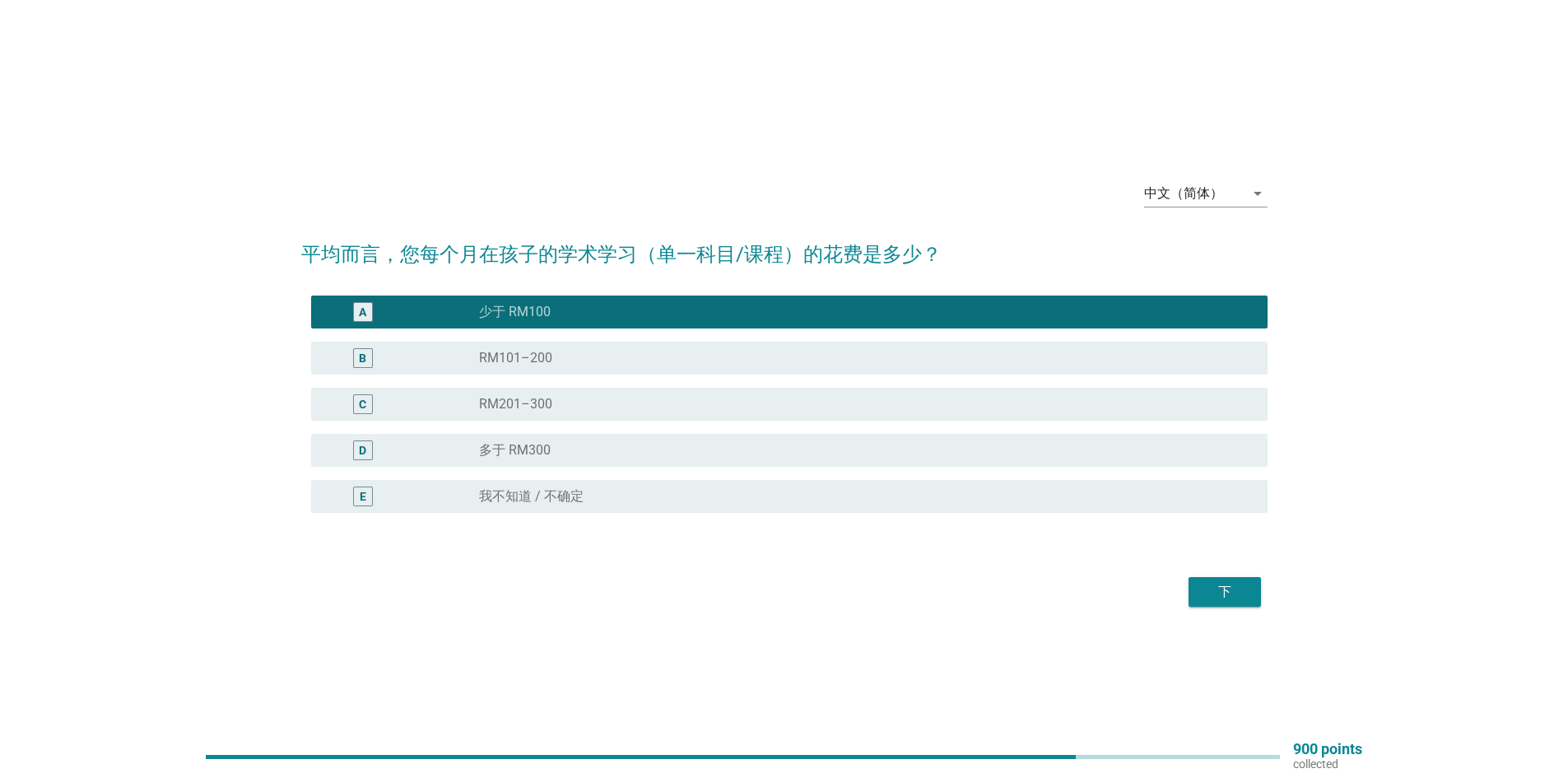
click at [1210, 600] on div "下" at bounding box center [1225, 591] width 46 height 20
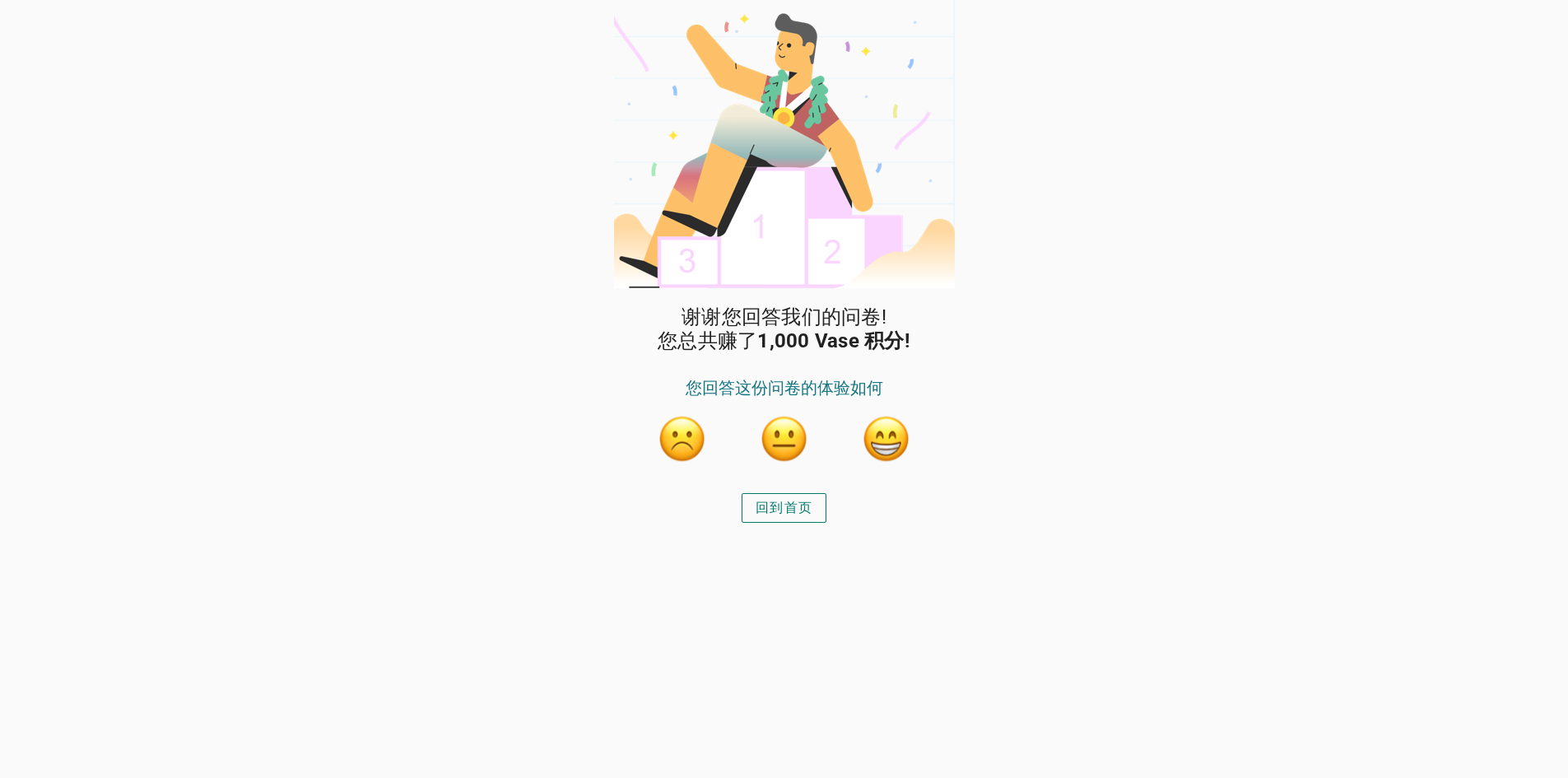
click at [787, 498] on div "回到首页" at bounding box center [784, 508] width 57 height 20
